Goal: Task Accomplishment & Management: Complete application form

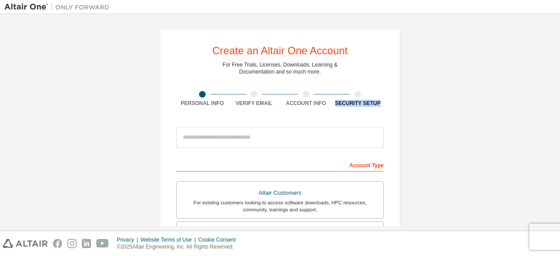
drag, startPoint x: 558, startPoint y: 73, endPoint x: 542, endPoint y: 135, distance: 63.7
click at [542, 135] on div "Create an Altair One Account For Free Trials, Licenses, Downloads, Learning & D…" at bounding box center [280, 122] width 560 height 216
click at [464, 136] on div "Create an Altair One Account For Free Trials, Licenses, Downloads, Learning & D…" at bounding box center [279, 249] width 551 height 463
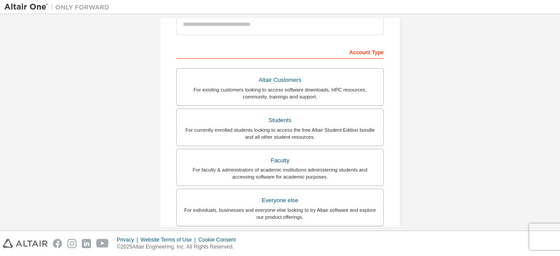
scroll to position [113, 0]
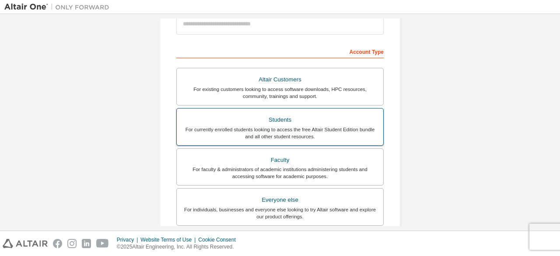
click at [310, 124] on div "Students" at bounding box center [280, 120] width 196 height 12
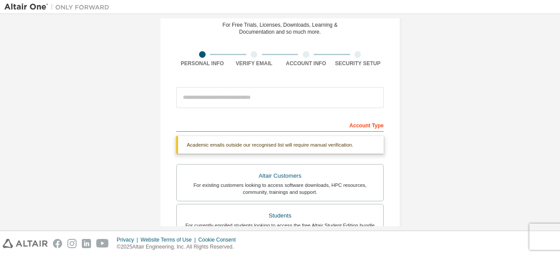
scroll to position [38, 0]
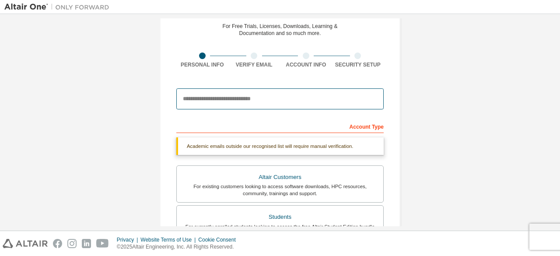
click at [298, 99] on input "email" at bounding box center [279, 98] width 207 height 21
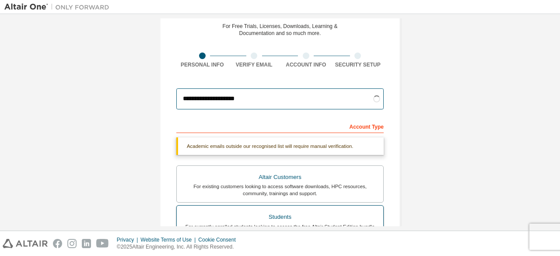
type input "**********"
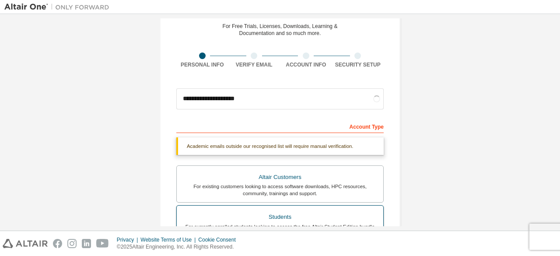
click at [315, 212] on div "Students" at bounding box center [280, 217] width 196 height 12
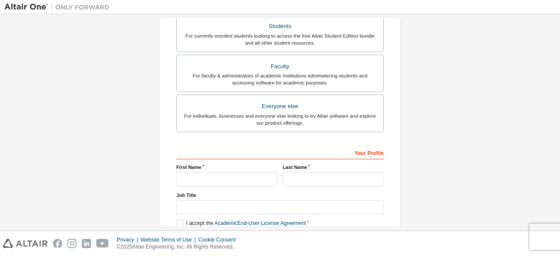
scroll to position [253, 0]
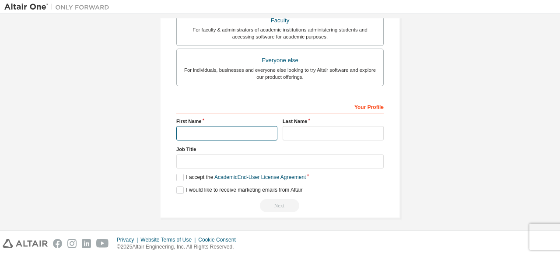
click at [232, 128] on input "text" at bounding box center [226, 133] width 101 height 14
type input "******"
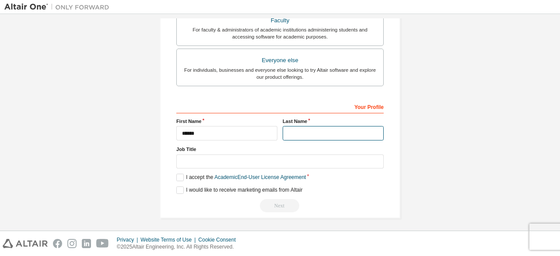
click at [303, 126] on input "text" at bounding box center [332, 133] width 101 height 14
type input "***"
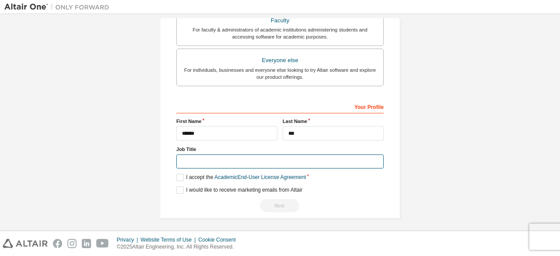
click at [256, 161] on input "text" at bounding box center [279, 161] width 207 height 14
type input "*******"
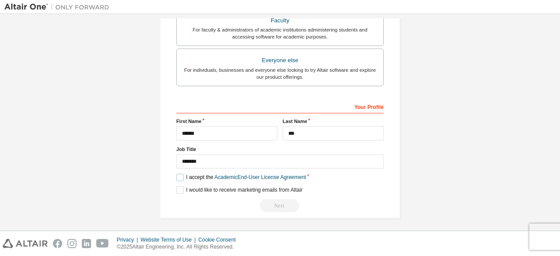
click at [178, 174] on label "I accept the Academic End-User License Agreement" at bounding box center [240, 177] width 129 height 7
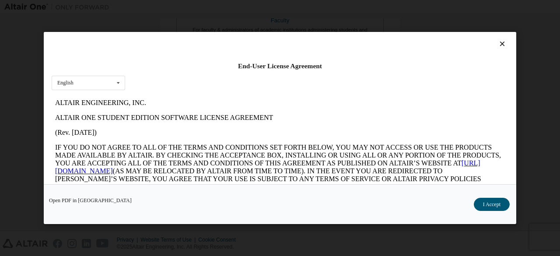
scroll to position [0, 0]
click at [493, 201] on button "I Accept" at bounding box center [492, 204] width 36 height 13
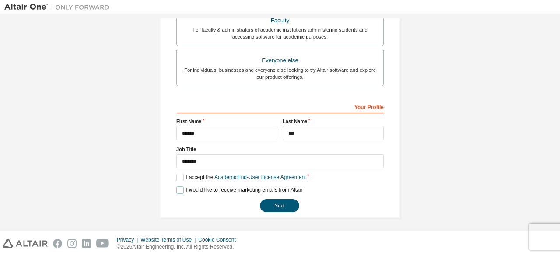
click at [176, 187] on label "I would like to receive marketing emails from Altair" at bounding box center [239, 189] width 126 height 7
click at [282, 200] on button "Next" at bounding box center [279, 205] width 39 height 13
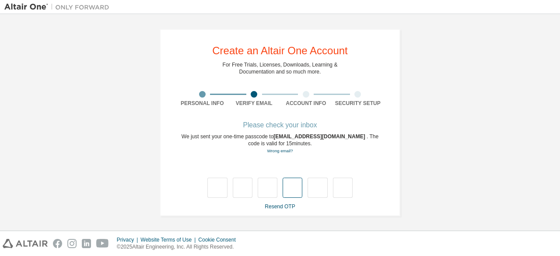
type input "*"
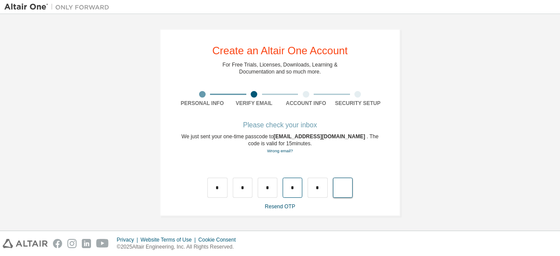
type input "*"
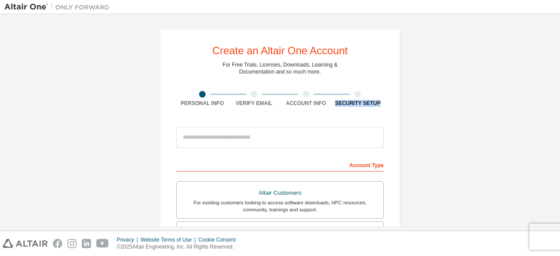
drag, startPoint x: 559, startPoint y: 54, endPoint x: 559, endPoint y: 112, distance: 58.6
click at [559, 112] on div "Create an Altair One Account For Free Trials, Licenses, Downloads, Learning & D…" at bounding box center [280, 122] width 560 height 216
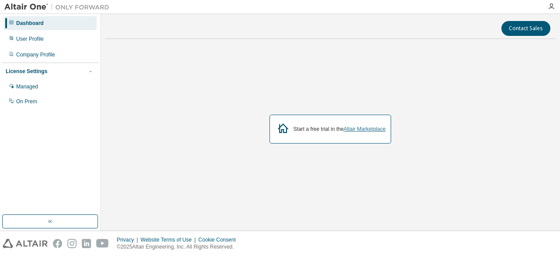
click at [354, 129] on link "Altair Marketplace" at bounding box center [364, 129] width 42 height 6
